Goal: Navigation & Orientation: Go to known website

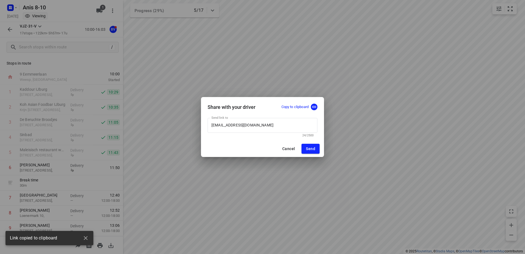
click at [283, 150] on span "Cancel" at bounding box center [288, 148] width 13 height 4
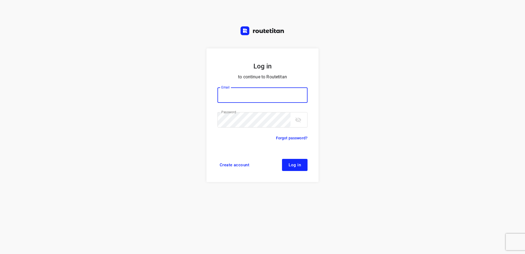
type input "[EMAIL_ADDRESS][DOMAIN_NAME]"
click at [299, 163] on span "Log in" at bounding box center [295, 165] width 12 height 4
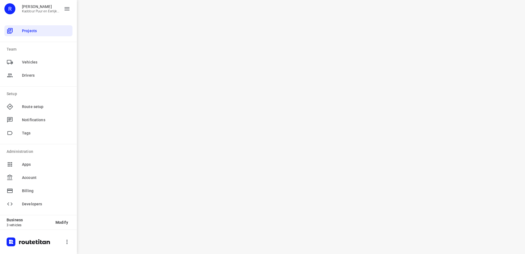
click at [370, 81] on div "i © 2025 Routetitan , © Stadia Maps , © OpenMapTiles © OpenStreetMap contributo…" at bounding box center [301, 127] width 448 height 254
